Goal: Transaction & Acquisition: Book appointment/travel/reservation

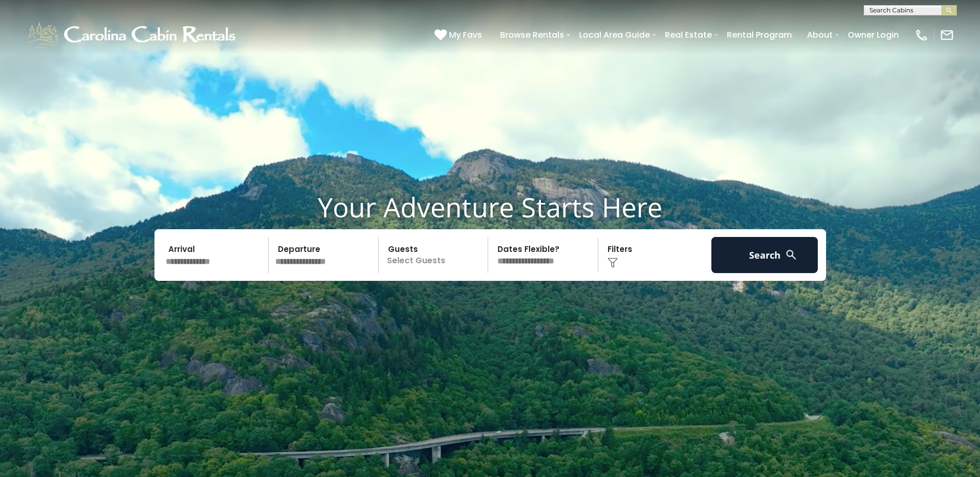
click at [191, 255] on input "text" at bounding box center [215, 255] width 107 height 36
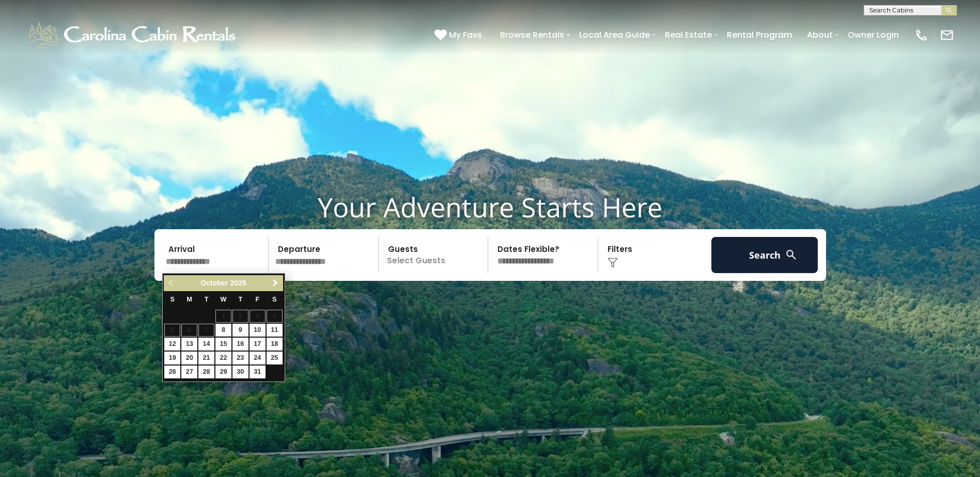
click at [275, 281] on span "Next" at bounding box center [275, 283] width 8 height 8
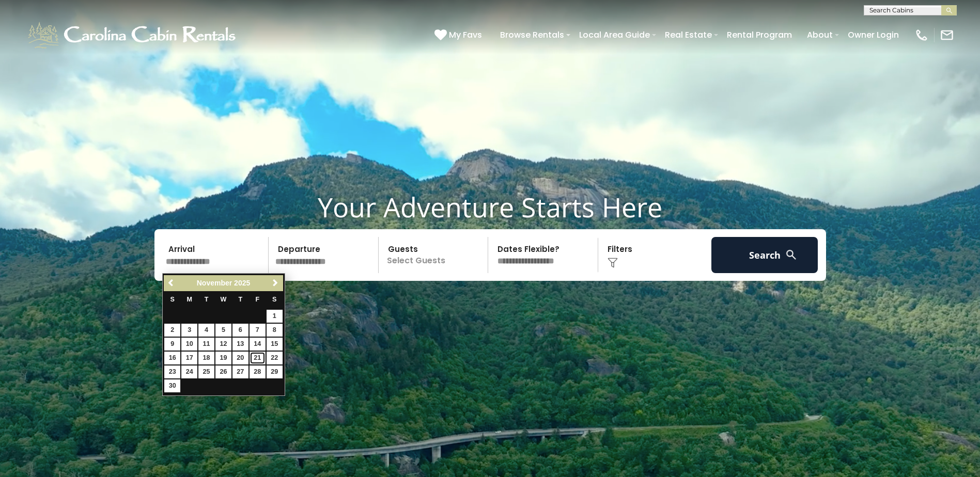
click at [254, 359] on link "21" at bounding box center [257, 358] width 16 height 13
type input "********"
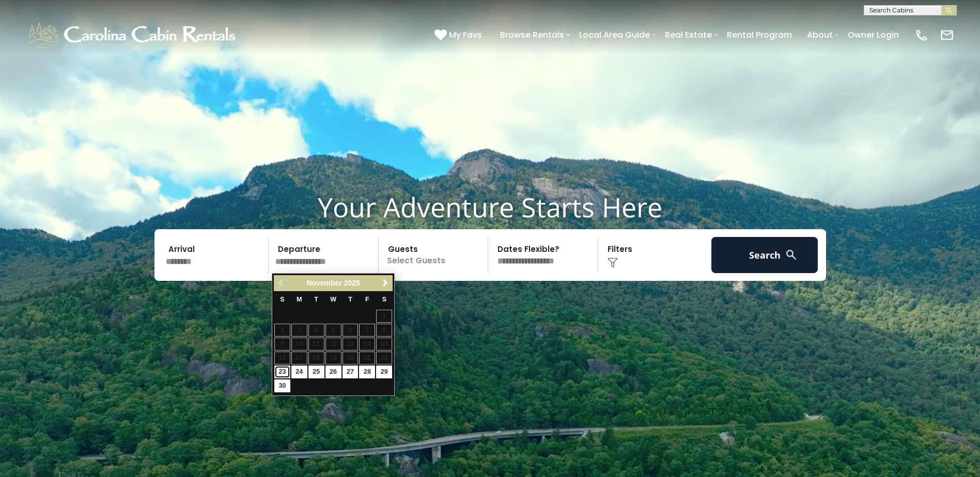
click at [286, 372] on link "23" at bounding box center [282, 372] width 16 height 13
type input "********"
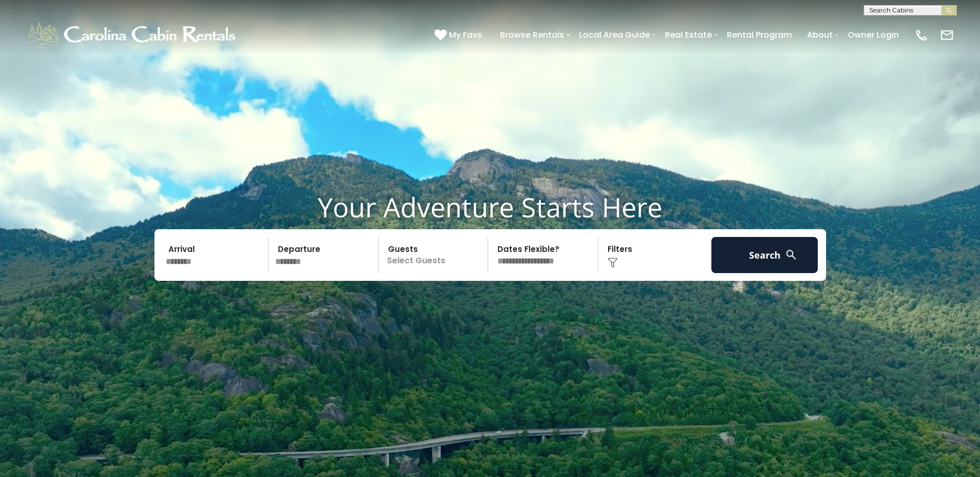
click at [421, 262] on p "Select Guests" at bounding box center [435, 255] width 106 height 36
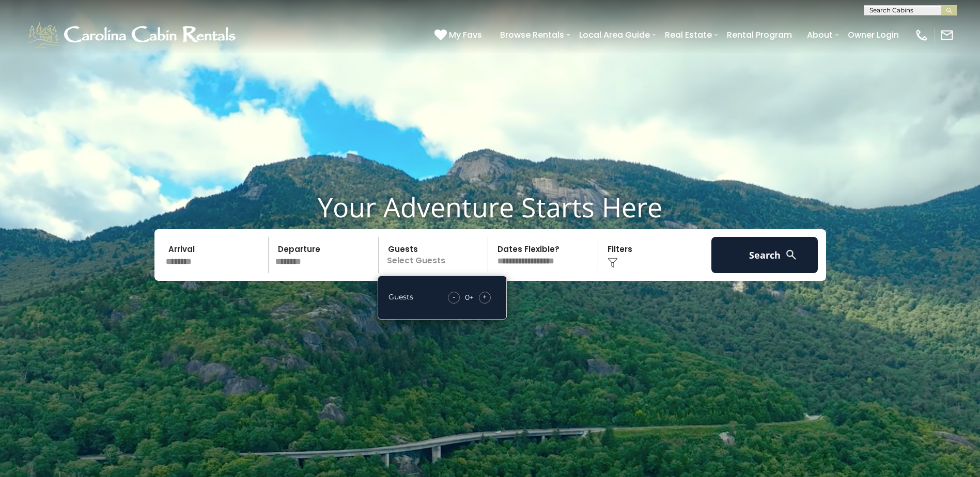
click at [478, 296] on div "- 0 + +" at bounding box center [469, 298] width 53 height 12
click at [482, 296] on span "+" at bounding box center [484, 297] width 4 height 10
click at [731, 254] on button "Search" at bounding box center [764, 255] width 107 height 36
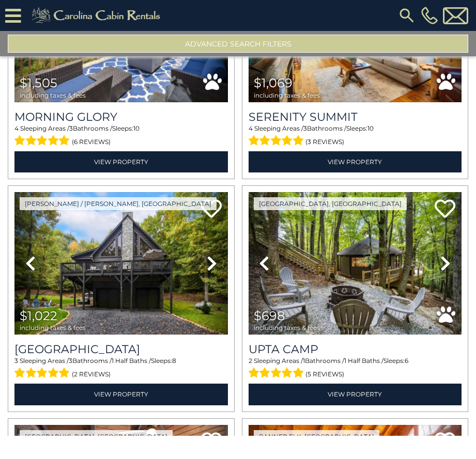
scroll to position [620, 0]
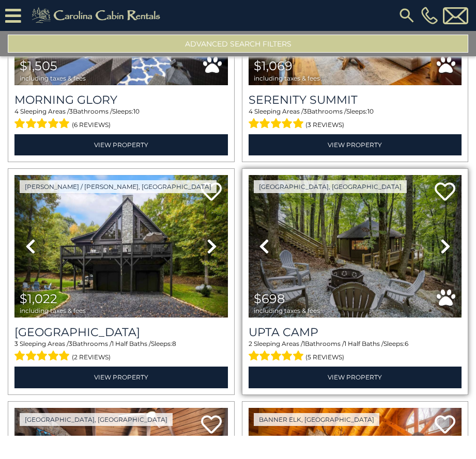
click at [440, 238] on icon at bounding box center [445, 246] width 10 height 17
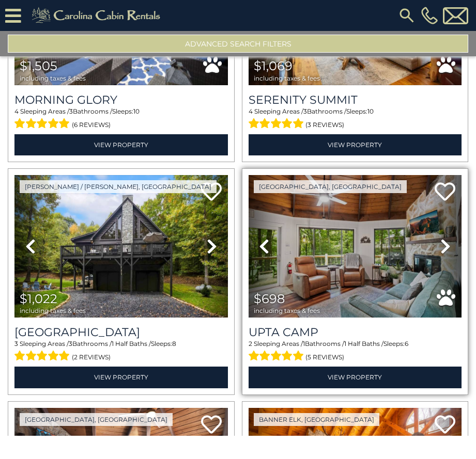
click at [440, 238] on icon at bounding box center [445, 246] width 10 height 17
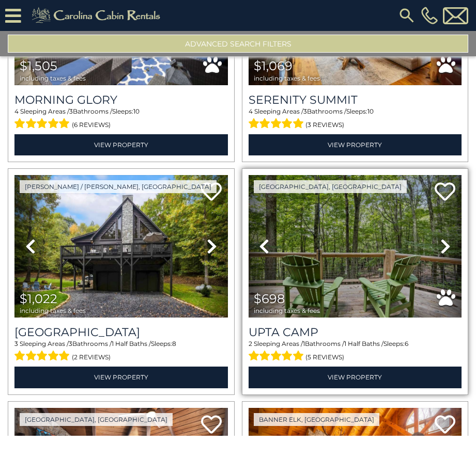
click at [440, 238] on icon at bounding box center [445, 246] width 10 height 17
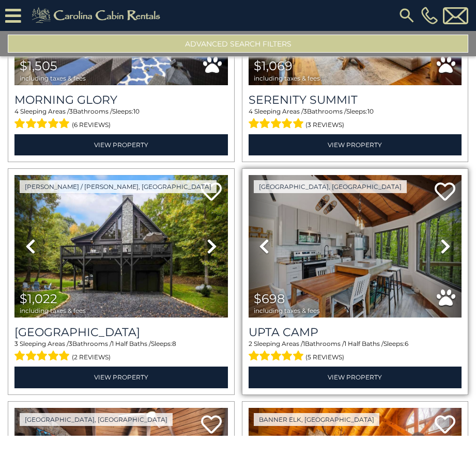
click at [440, 238] on icon at bounding box center [445, 246] width 10 height 17
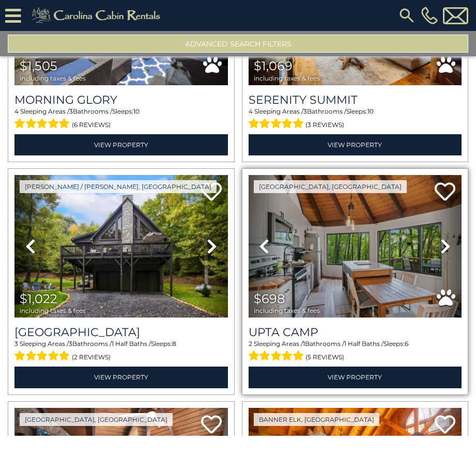
click at [440, 238] on icon at bounding box center [445, 246] width 10 height 17
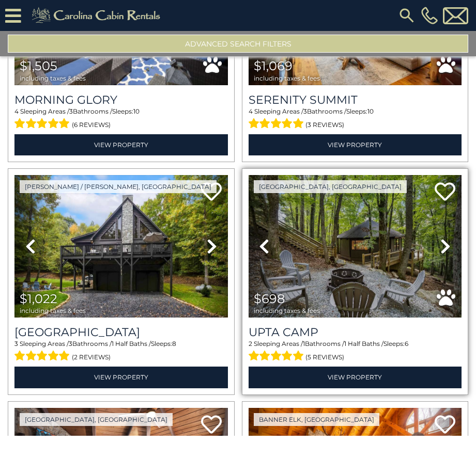
click at [440, 238] on icon at bounding box center [445, 246] width 10 height 17
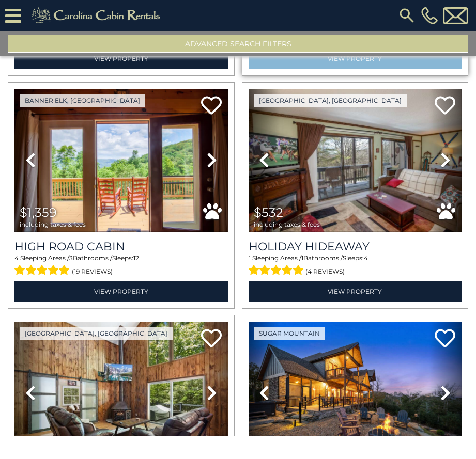
scroll to position [2582, 0]
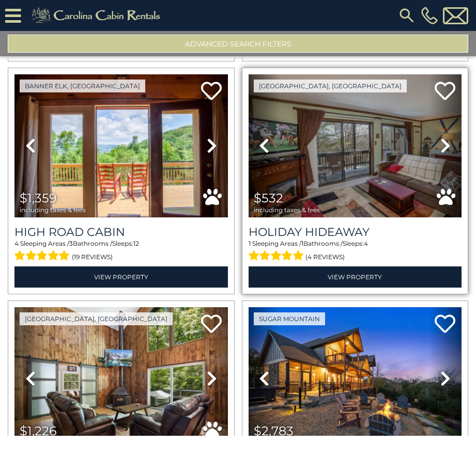
click at [440, 137] on icon at bounding box center [445, 145] width 10 height 17
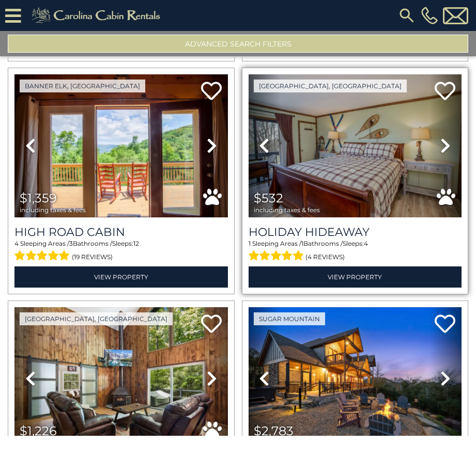
click at [440, 137] on icon at bounding box center [445, 145] width 10 height 17
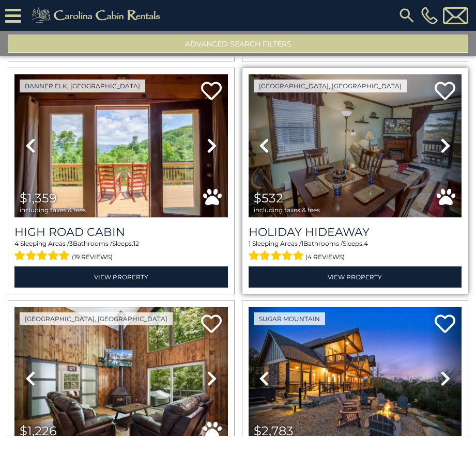
click at [440, 137] on icon at bounding box center [445, 145] width 10 height 17
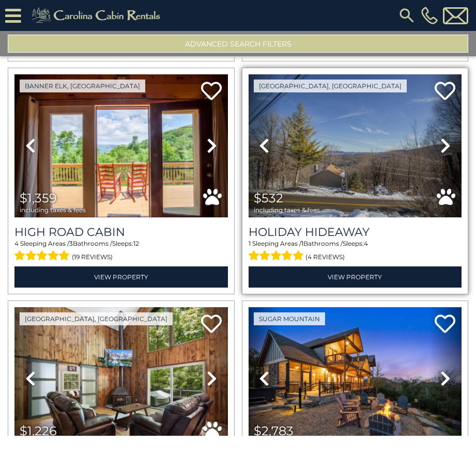
click at [440, 137] on icon at bounding box center [445, 145] width 10 height 17
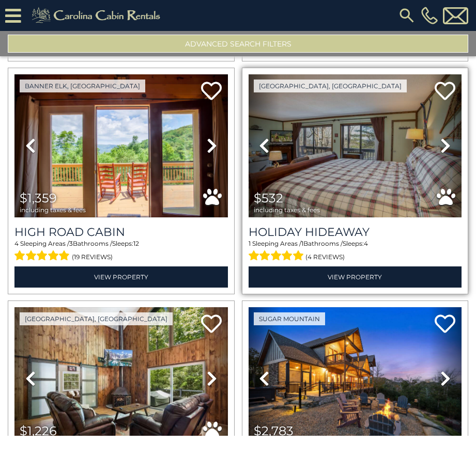
click at [440, 137] on icon at bounding box center [445, 145] width 10 height 17
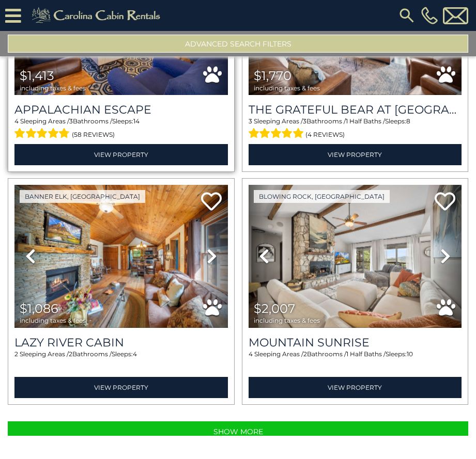
scroll to position [3176, 0]
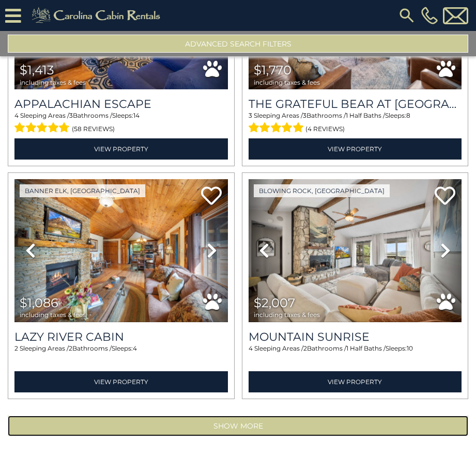
click at [235, 416] on button "Show More" at bounding box center [238, 426] width 460 height 21
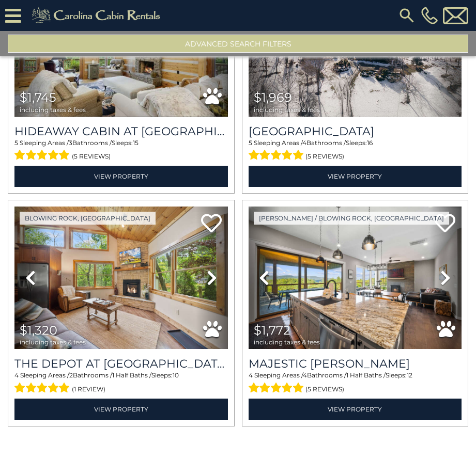
scroll to position [6641, 0]
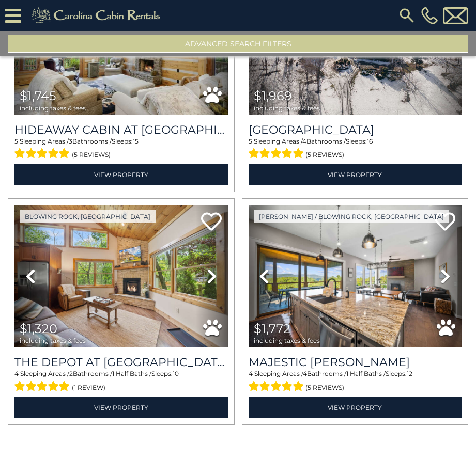
click at [239, 442] on button "Show More" at bounding box center [238, 452] width 460 height 21
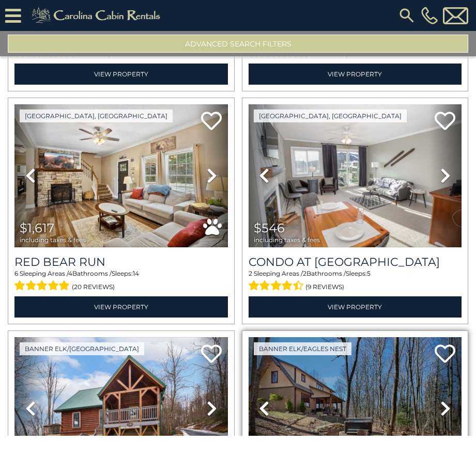
scroll to position [8552, 0]
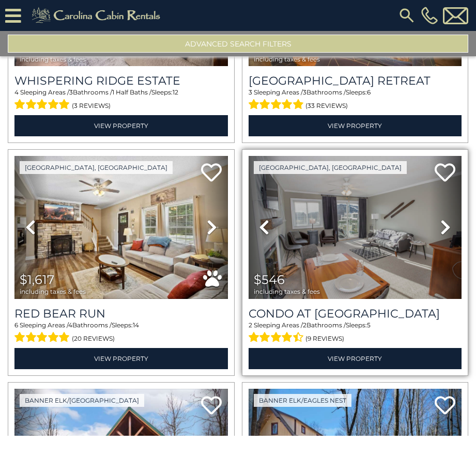
click at [440, 219] on icon at bounding box center [445, 227] width 10 height 17
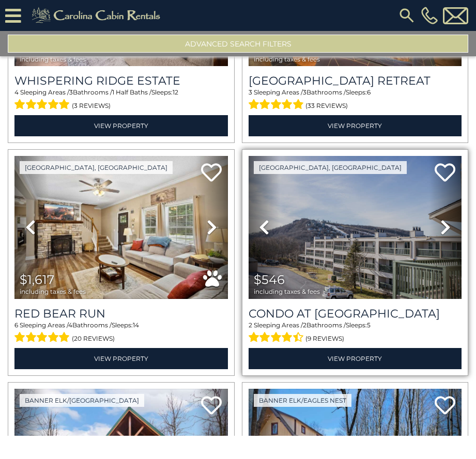
click at [440, 219] on icon at bounding box center [445, 227] width 10 height 17
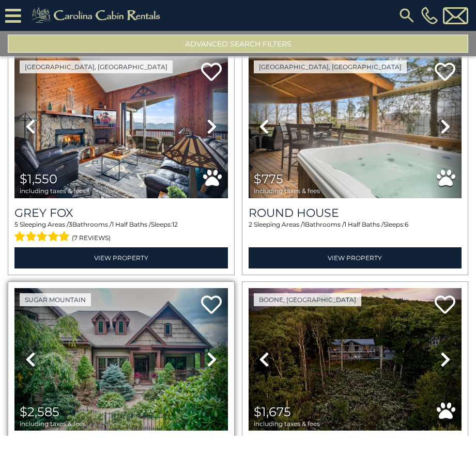
scroll to position [10049, 0]
